Goal: Check status

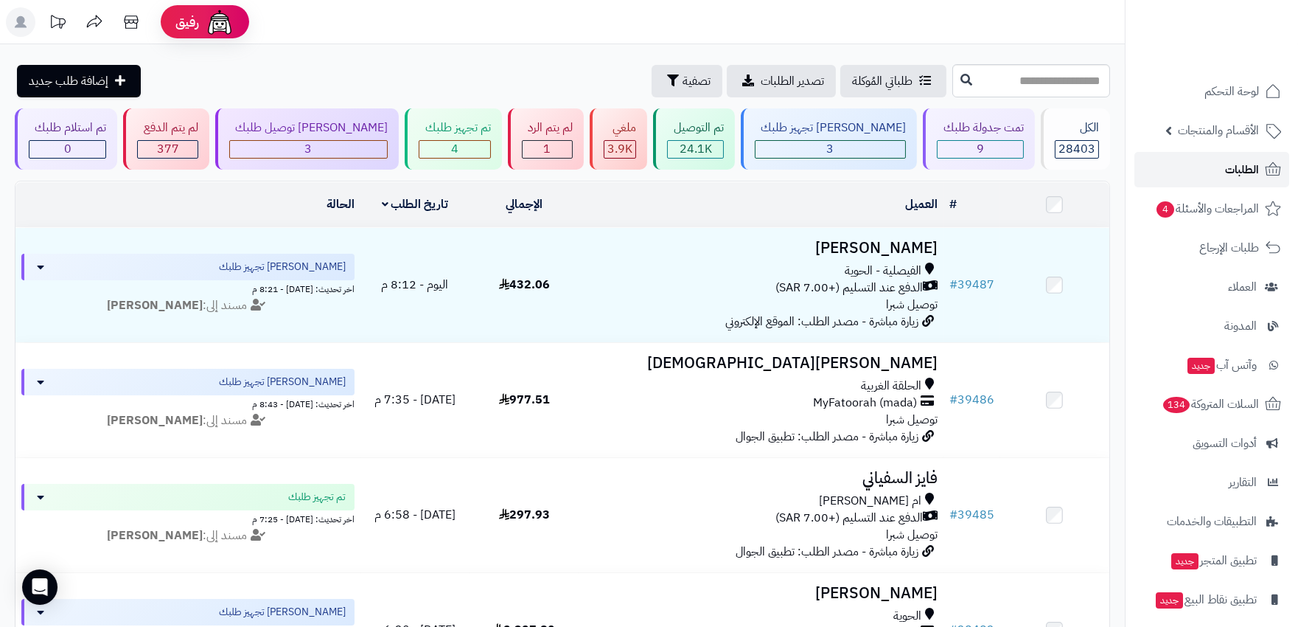
click at [1228, 175] on span "الطلبات" at bounding box center [1242, 169] width 34 height 21
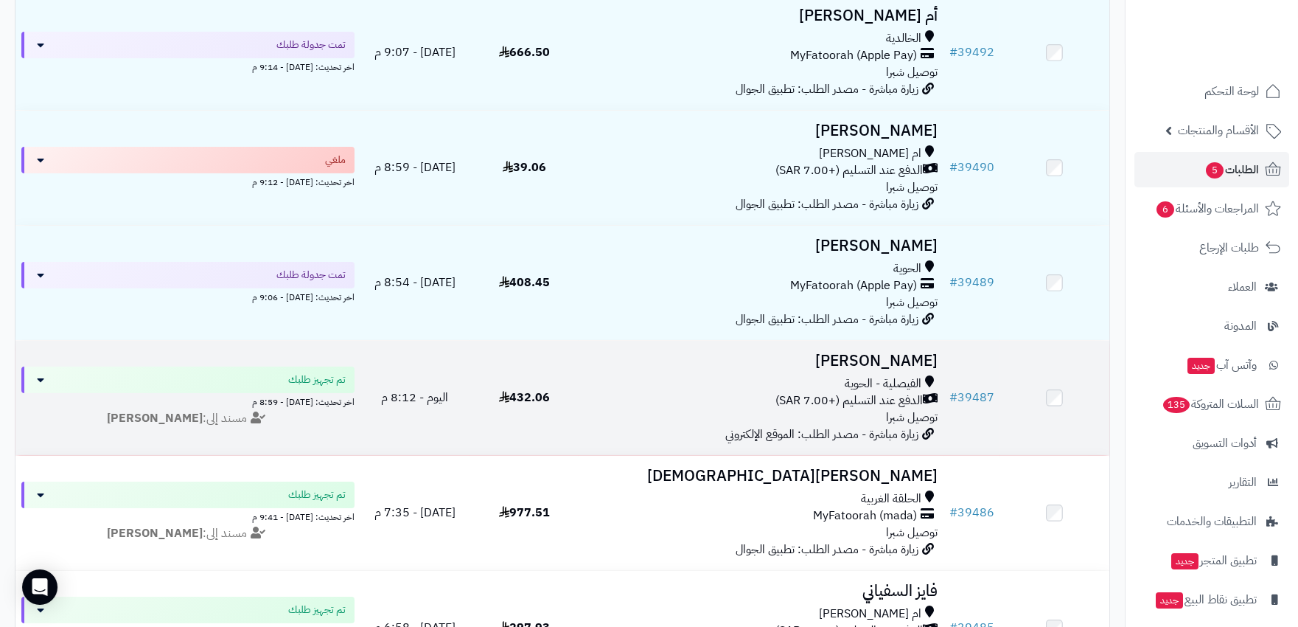
scroll to position [491, 0]
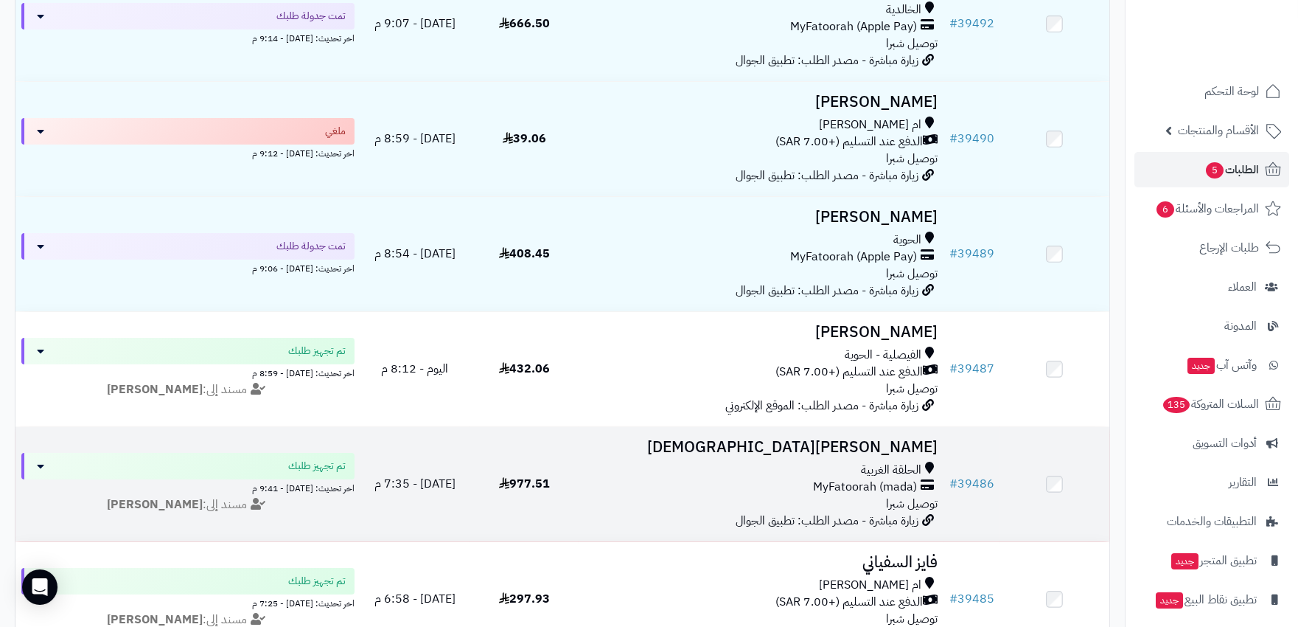
click at [888, 447] on h3 "[PERSON_NAME][DEMOGRAPHIC_DATA]" at bounding box center [761, 447] width 352 height 17
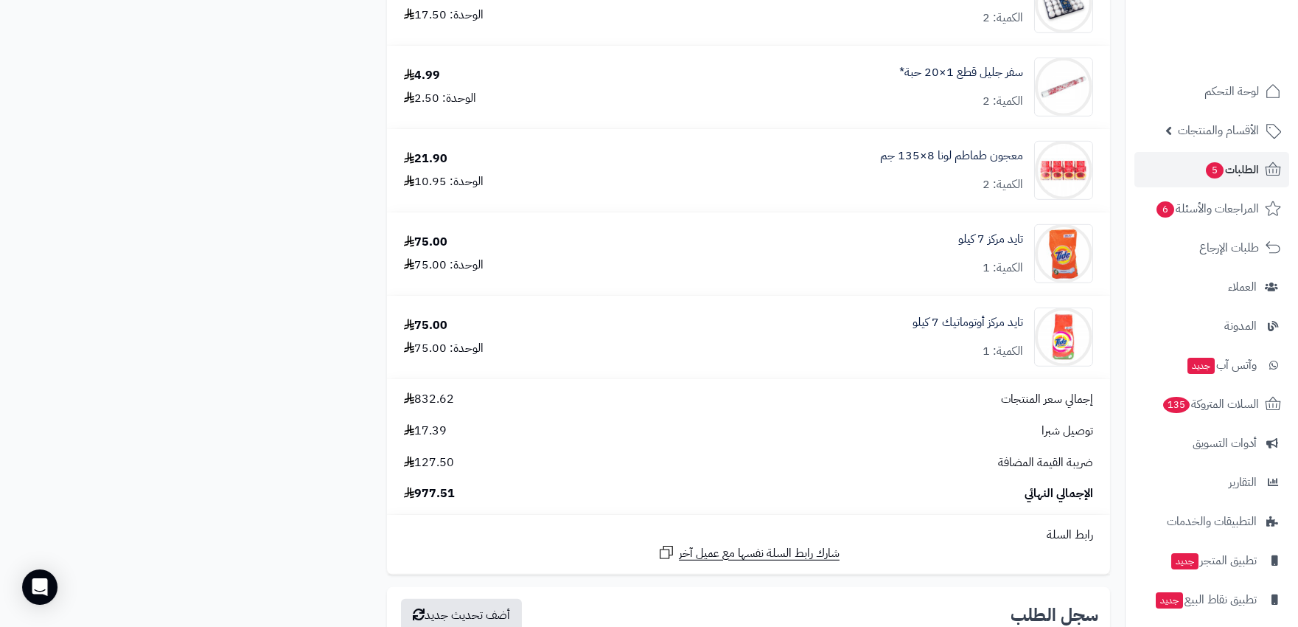
scroll to position [2047, 0]
